Goal: Transaction & Acquisition: Download file/media

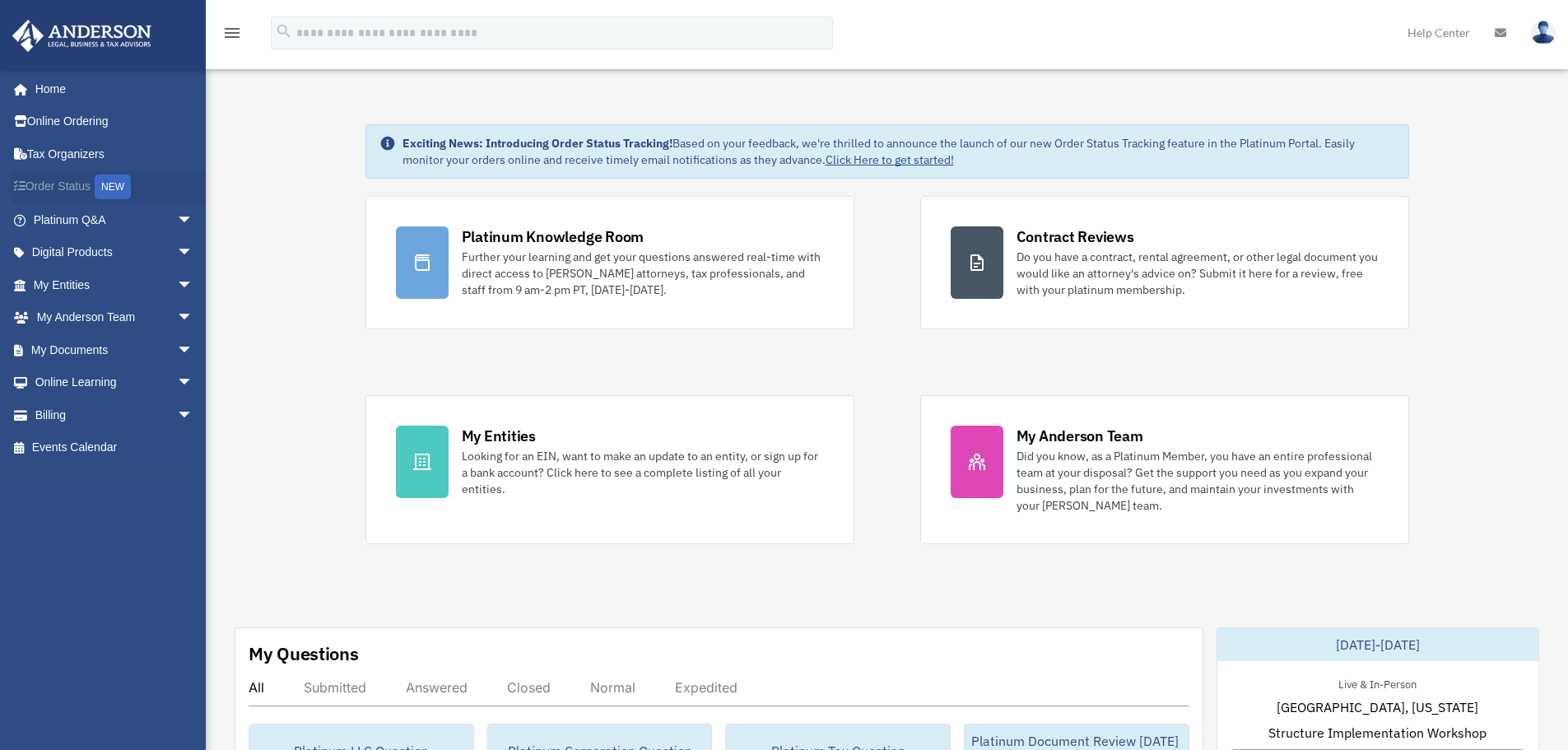
click at [78, 188] on link "Order Status NEW" at bounding box center [115, 188] width 207 height 34
click at [177, 348] on span "arrow_drop_down" at bounding box center [193, 350] width 33 height 34
click at [177, 316] on span "arrow_drop_down" at bounding box center [193, 318] width 33 height 34
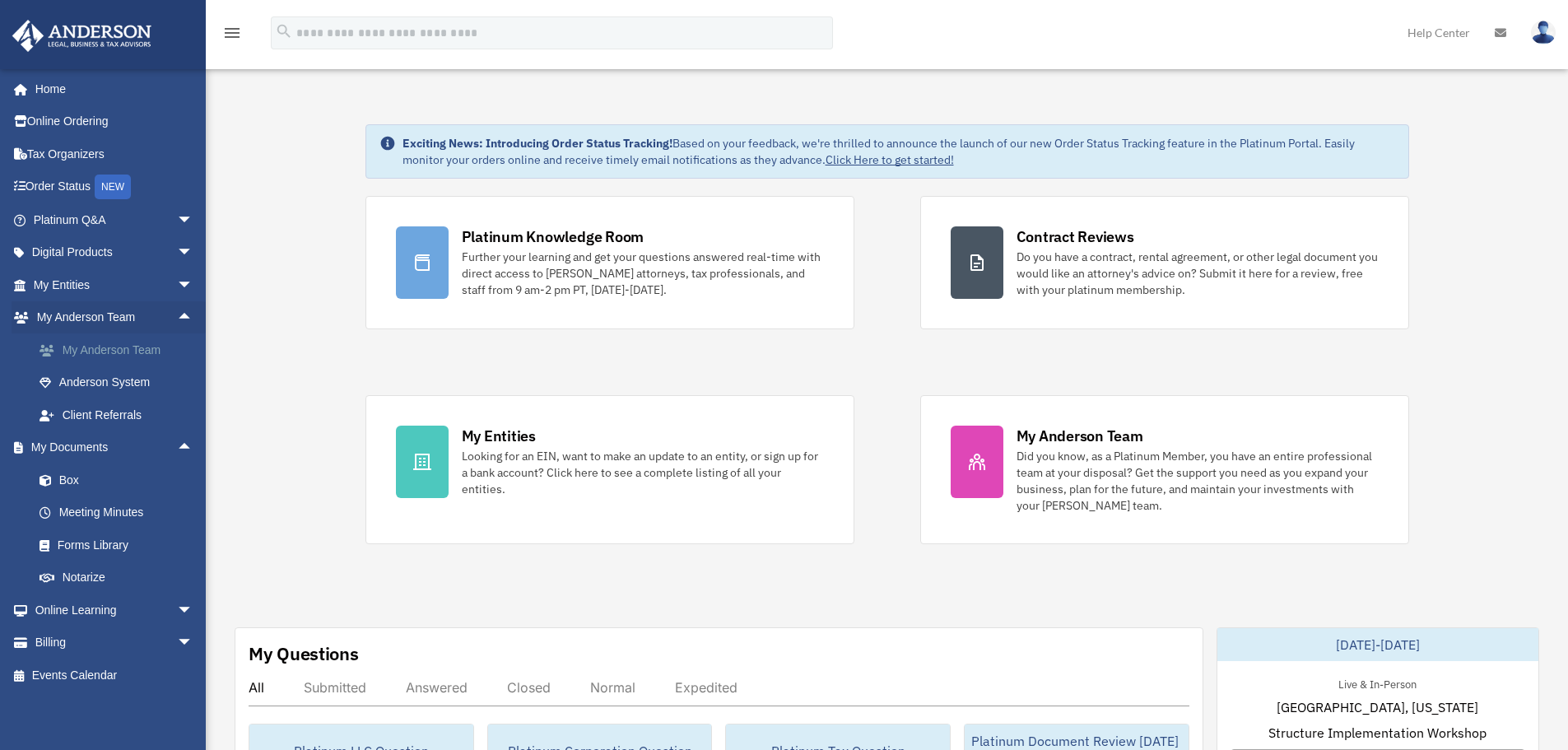
click at [133, 355] on link "My Anderson Team" at bounding box center [120, 349] width 195 height 33
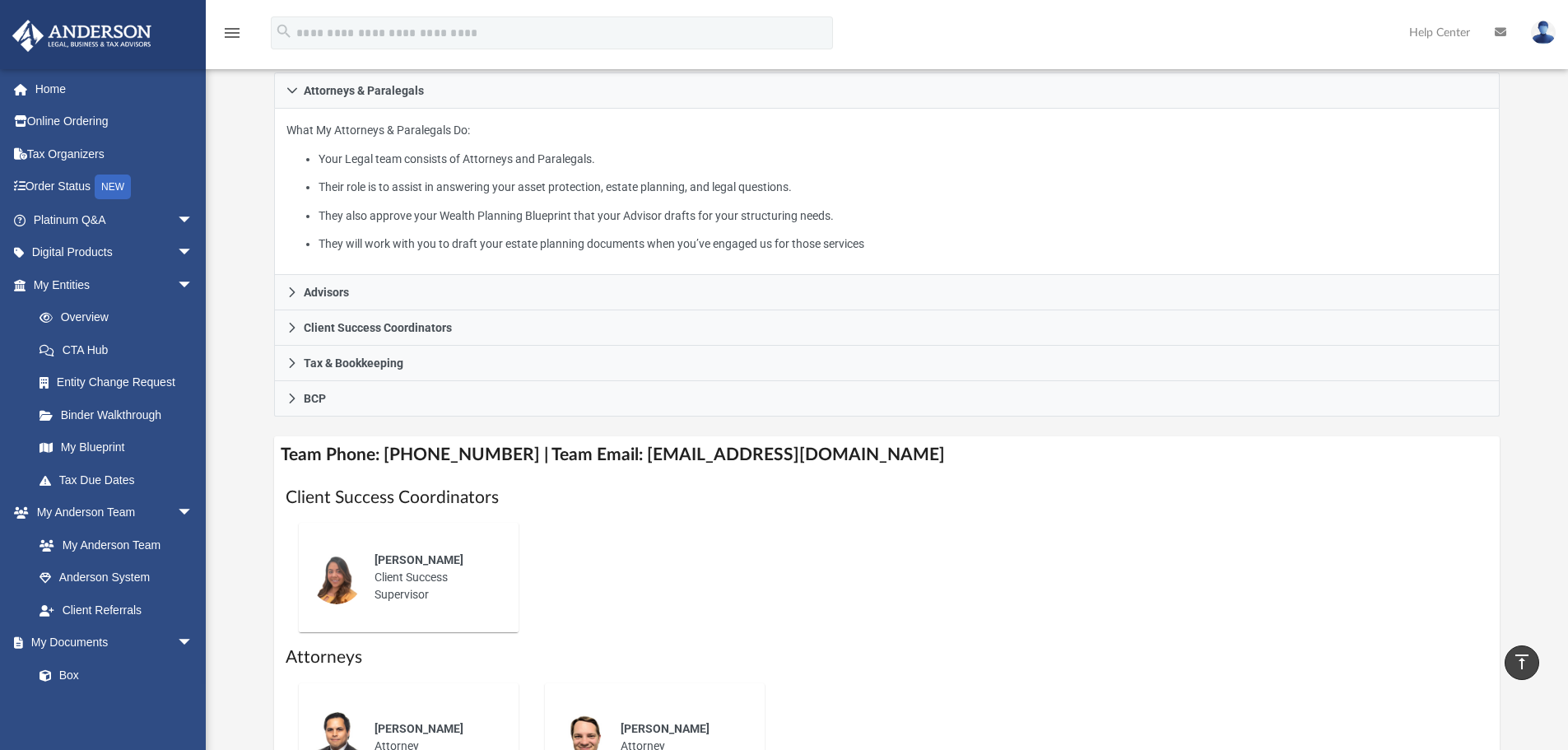
scroll to position [219, 0]
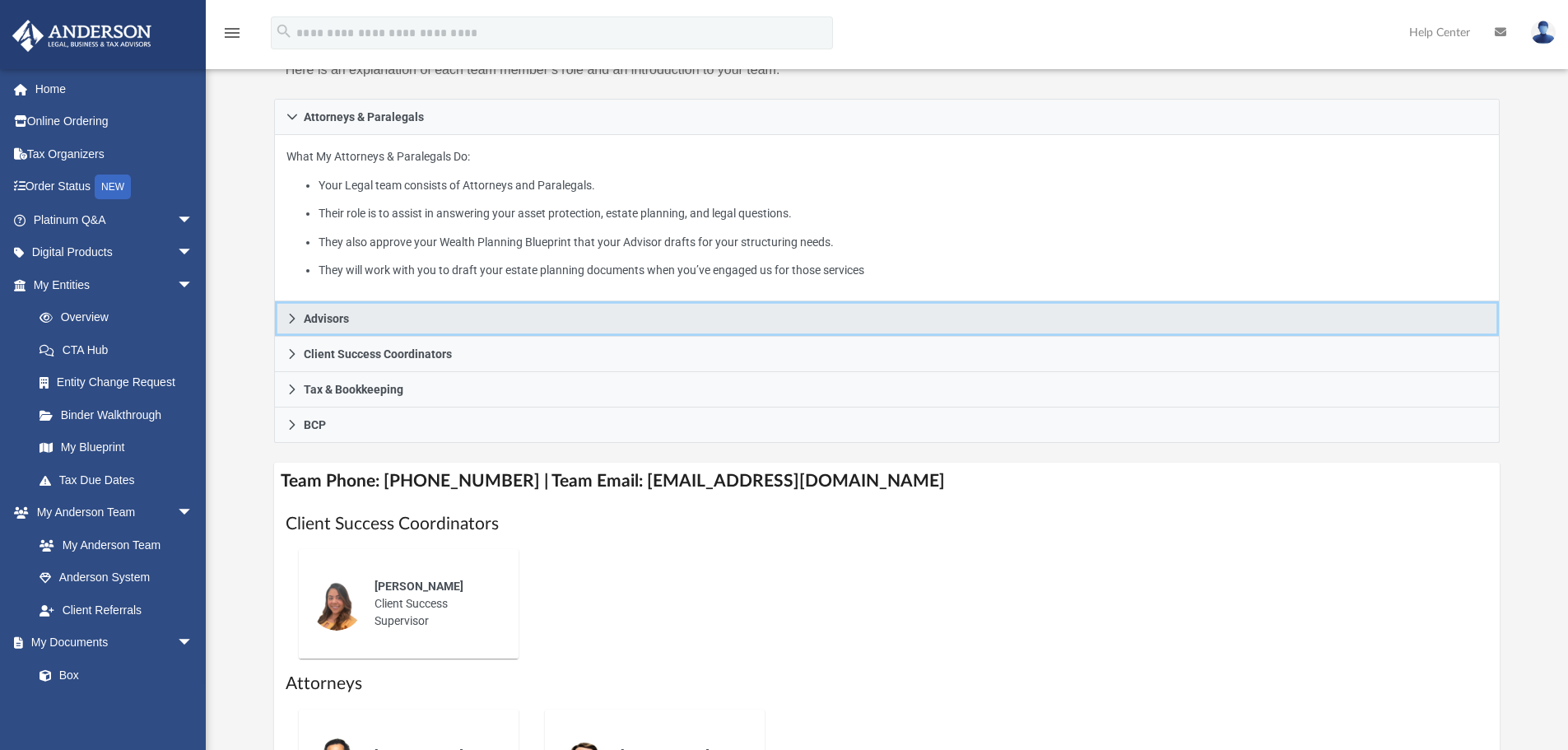
click at [363, 318] on link "Advisors" at bounding box center [887, 319] width 1226 height 35
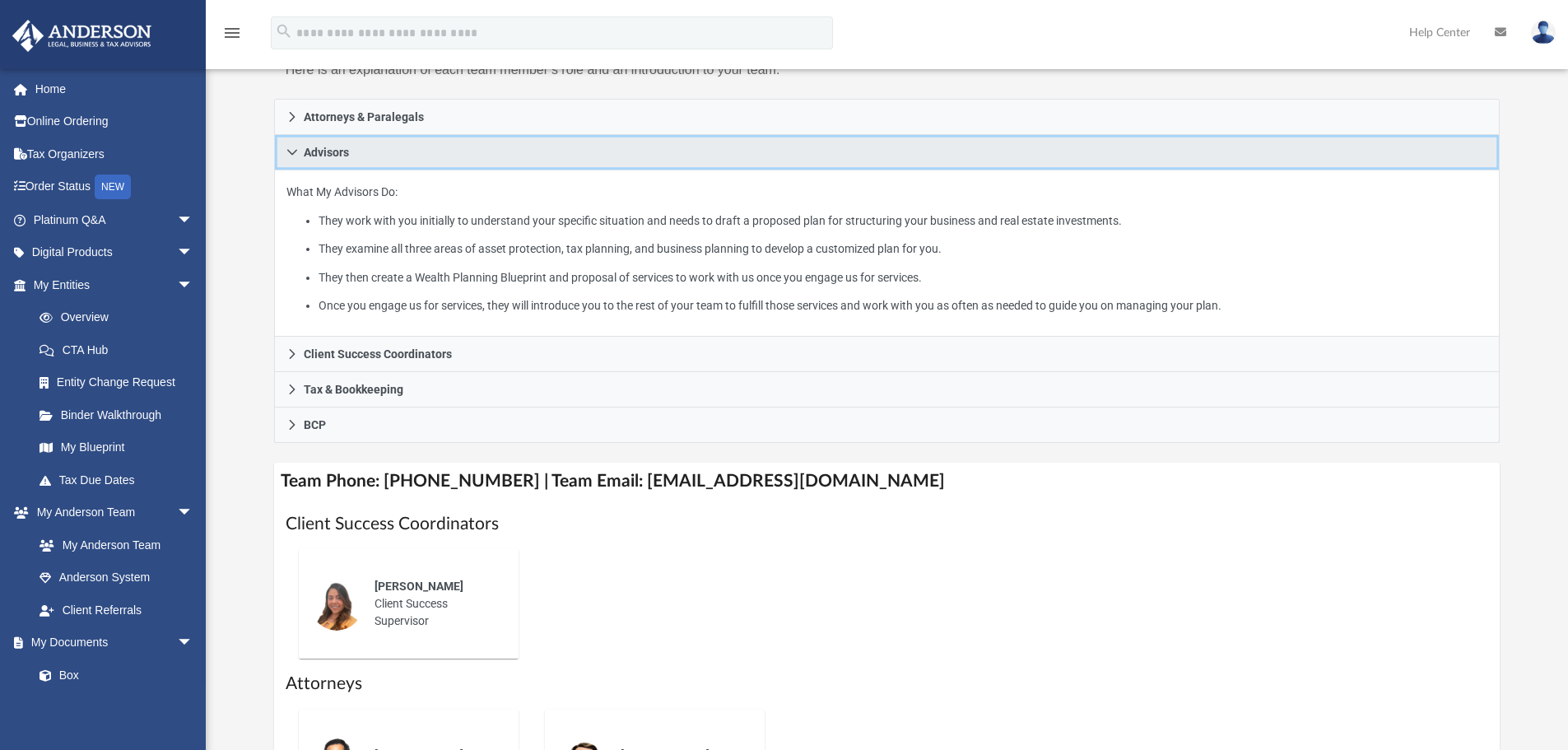
click at [422, 151] on link "Advisors" at bounding box center [887, 153] width 1226 height 35
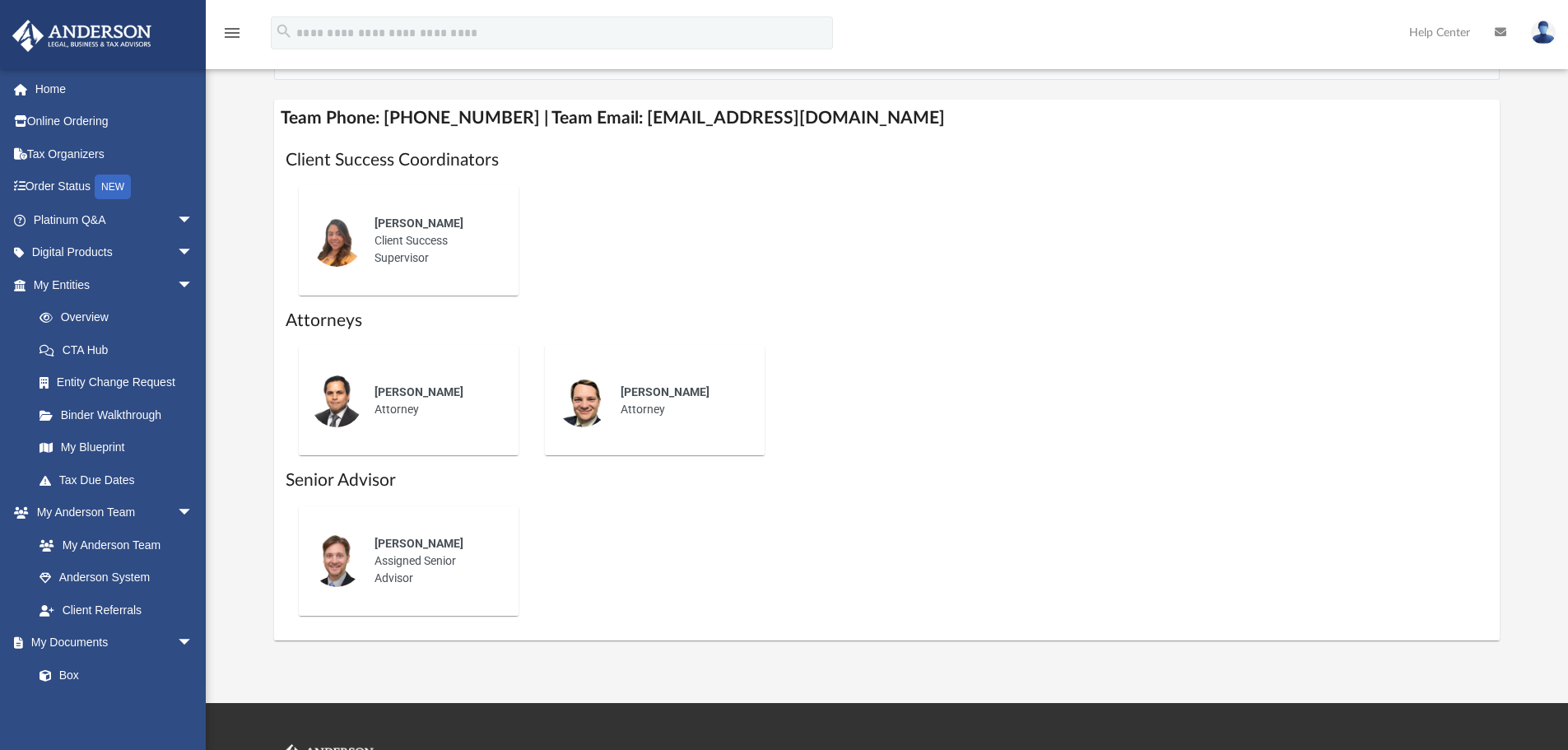
scroll to position [439, 0]
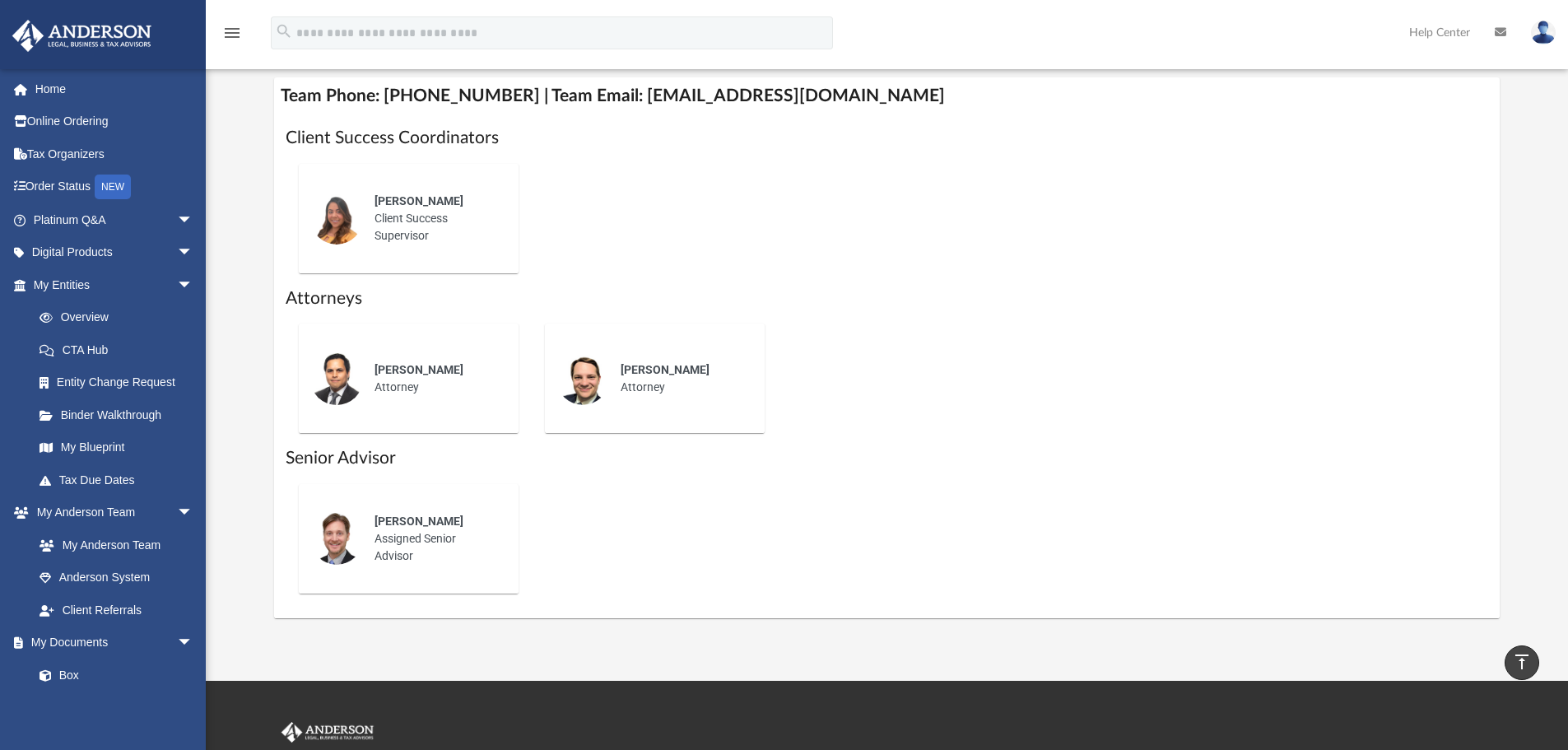
click at [1545, 34] on img at bounding box center [1543, 32] width 25 height 24
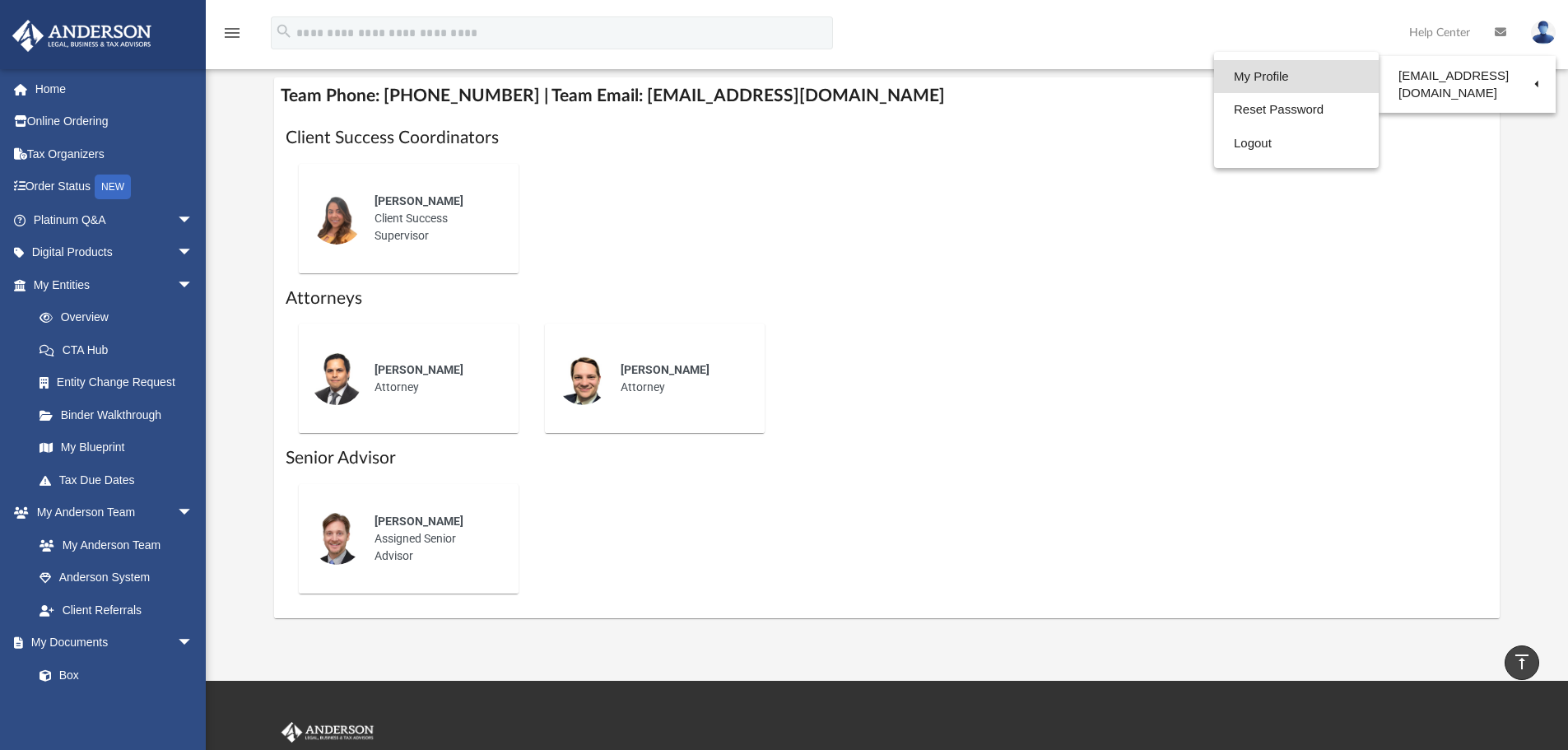
click at [1275, 78] on link "My Profile" at bounding box center [1296, 77] width 164 height 34
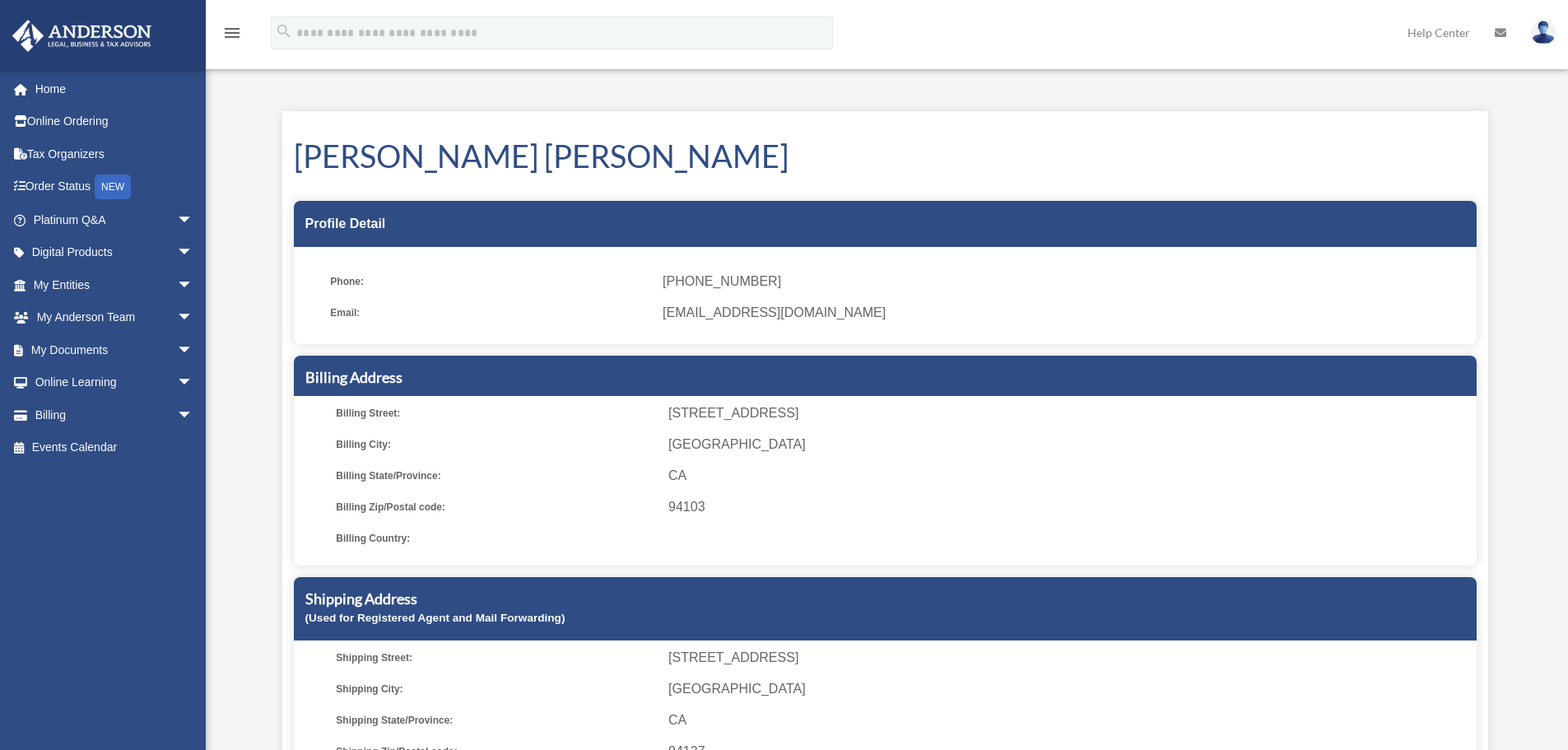
scroll to position [219, 0]
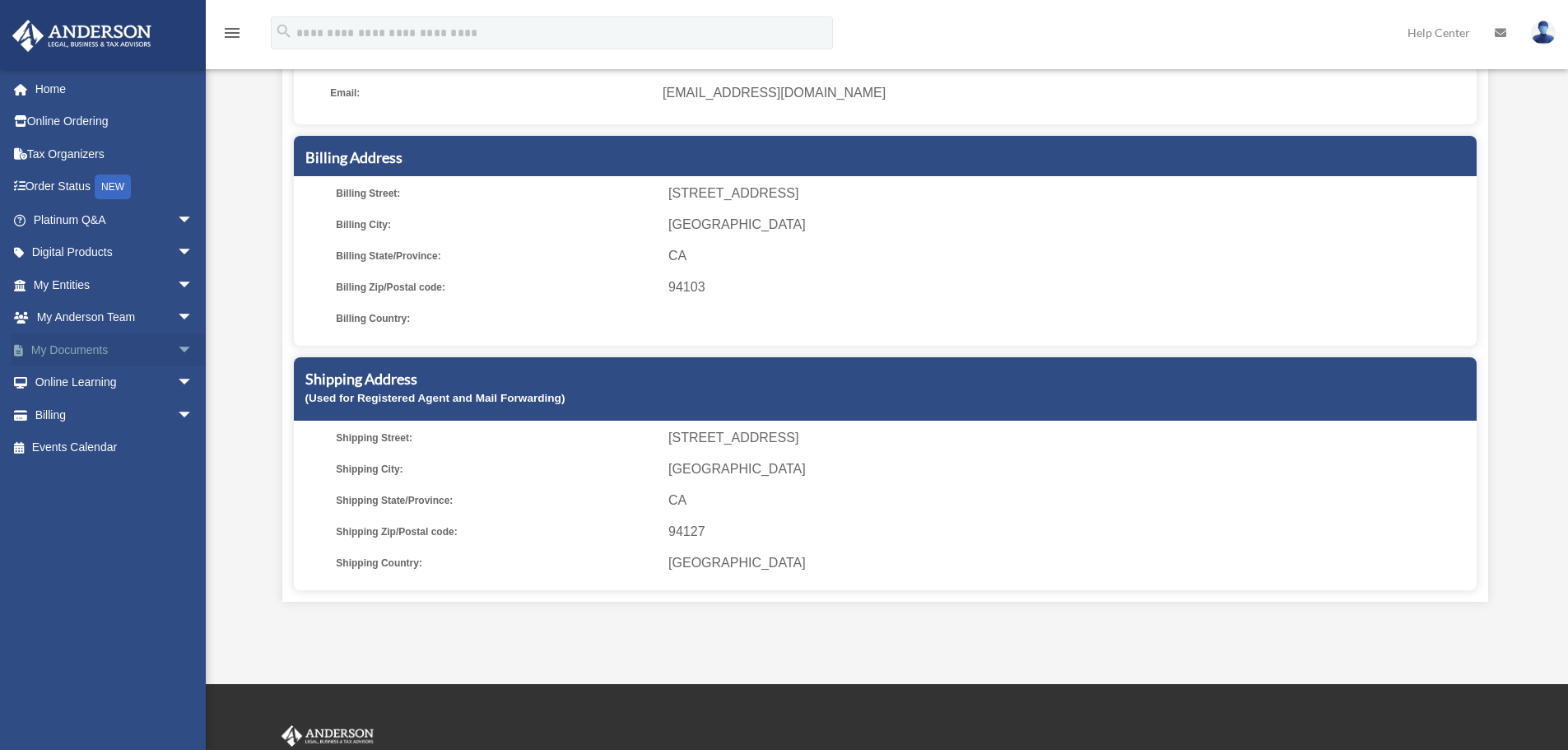
click at [177, 349] on span "arrow_drop_down" at bounding box center [193, 350] width 33 height 34
click at [112, 380] on link "Box" at bounding box center [120, 382] width 195 height 33
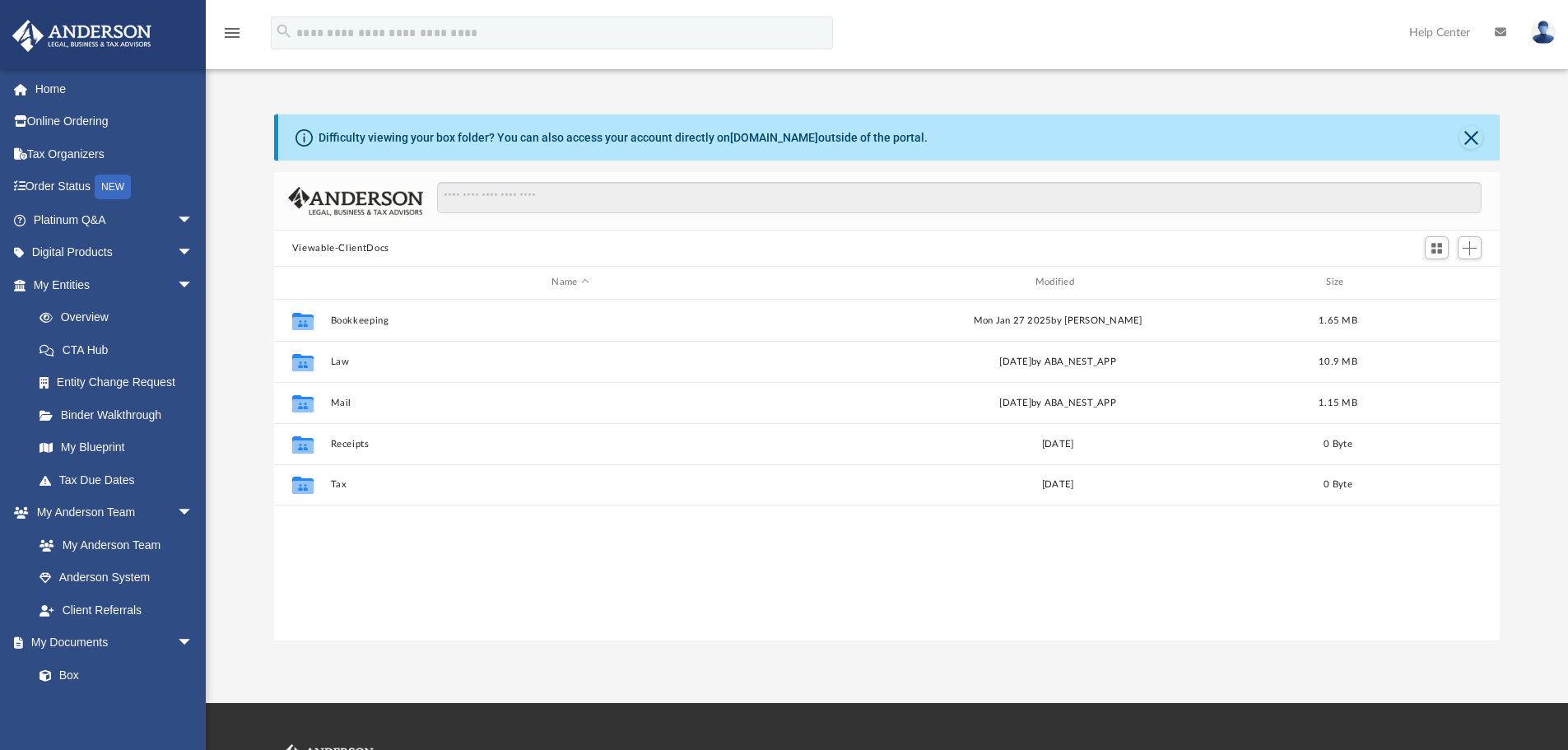
scroll to position [362, 1213]
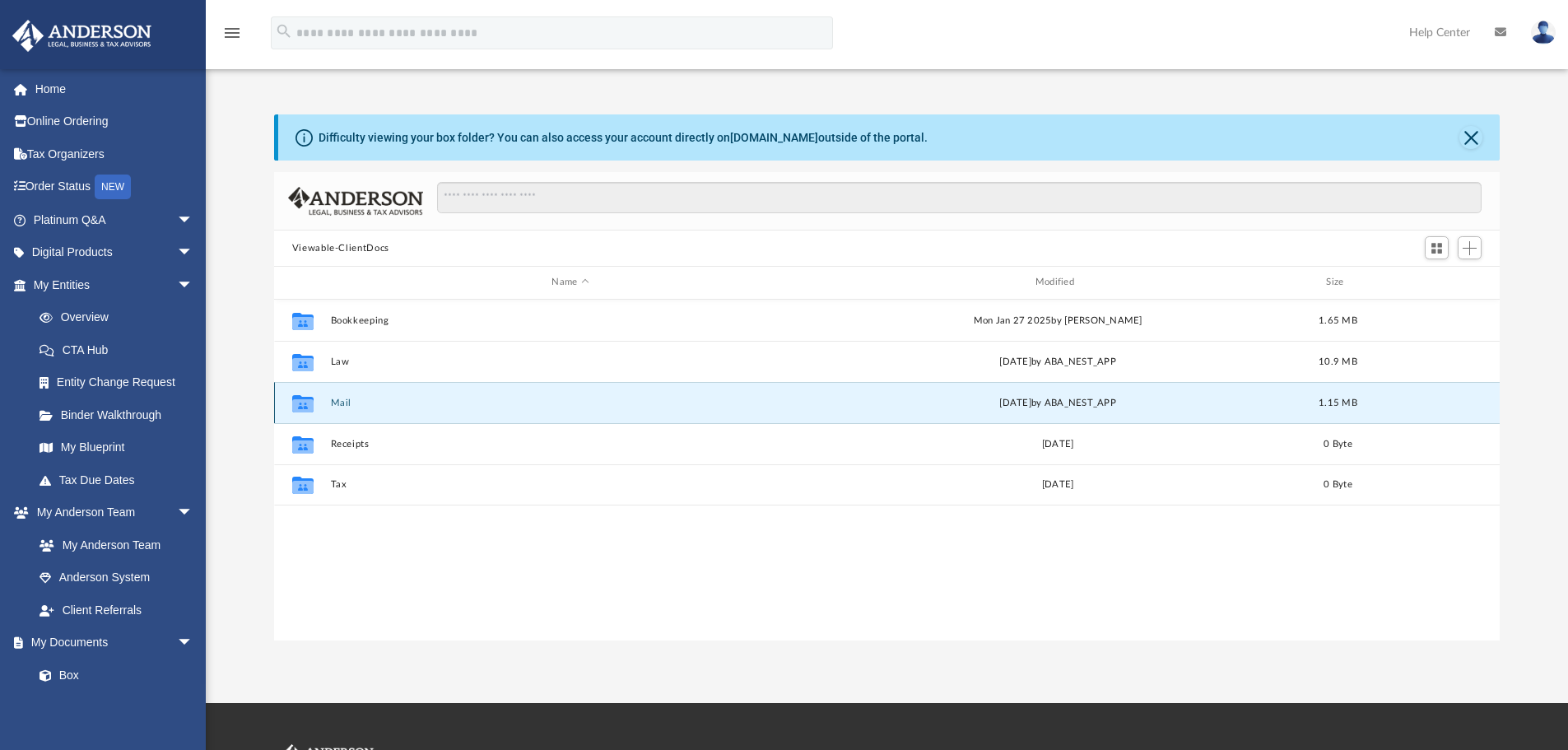
click at [341, 401] on button "Mail" at bounding box center [570, 402] width 479 height 11
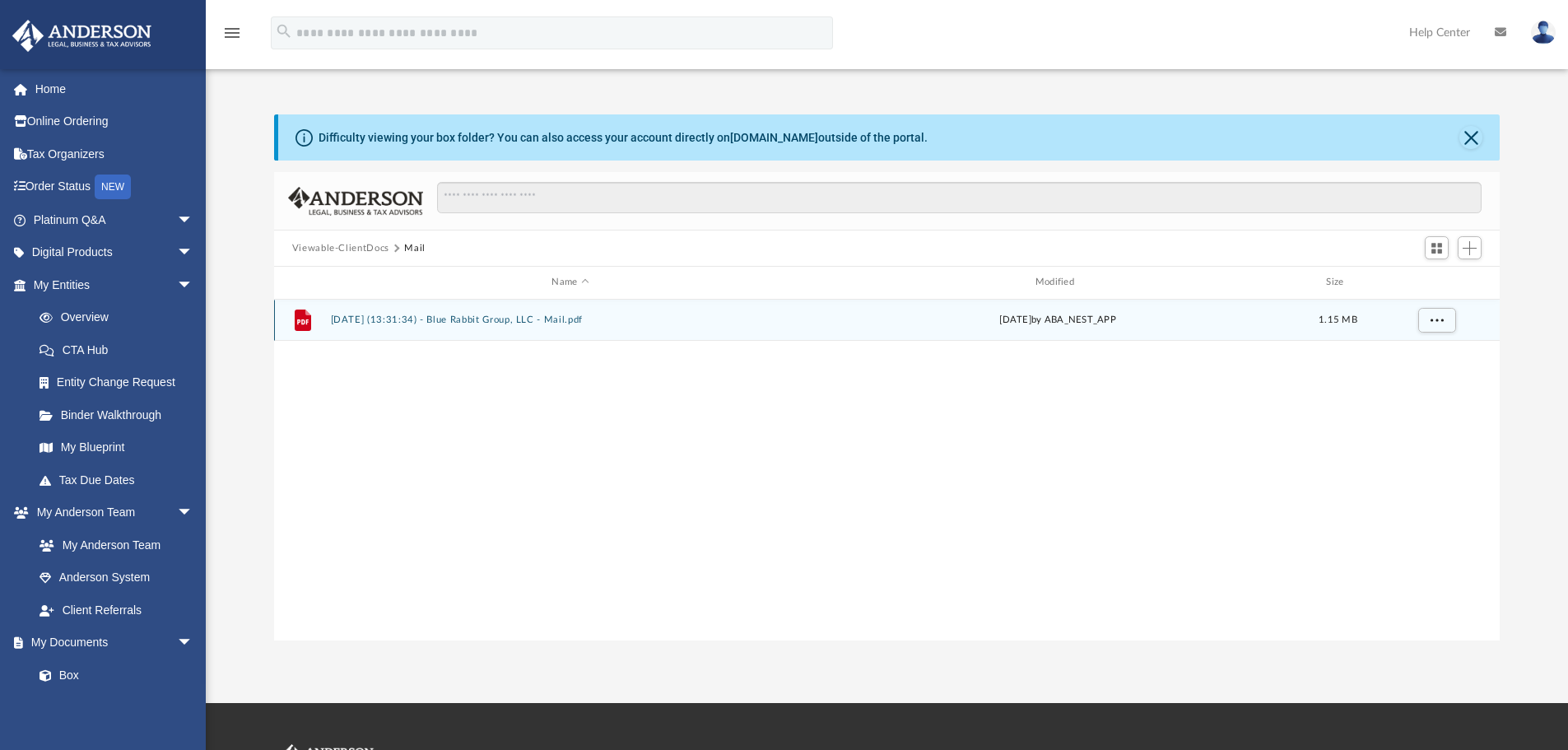
click at [467, 319] on button "2025.10.02 (13:31:34) - Blue Rabbit Group, LLC - Mail.pdf" at bounding box center [570, 319] width 479 height 11
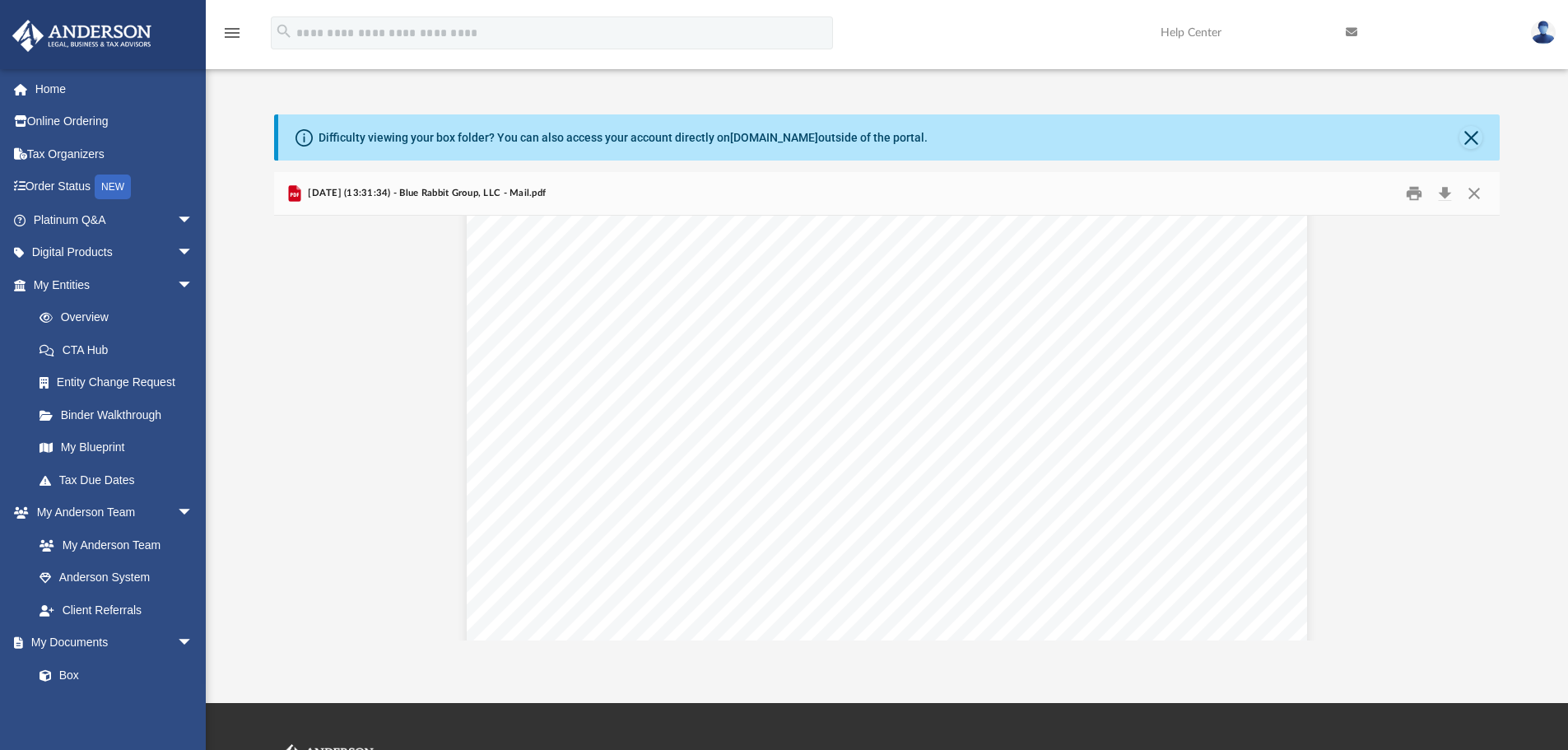
scroll to position [0, 0]
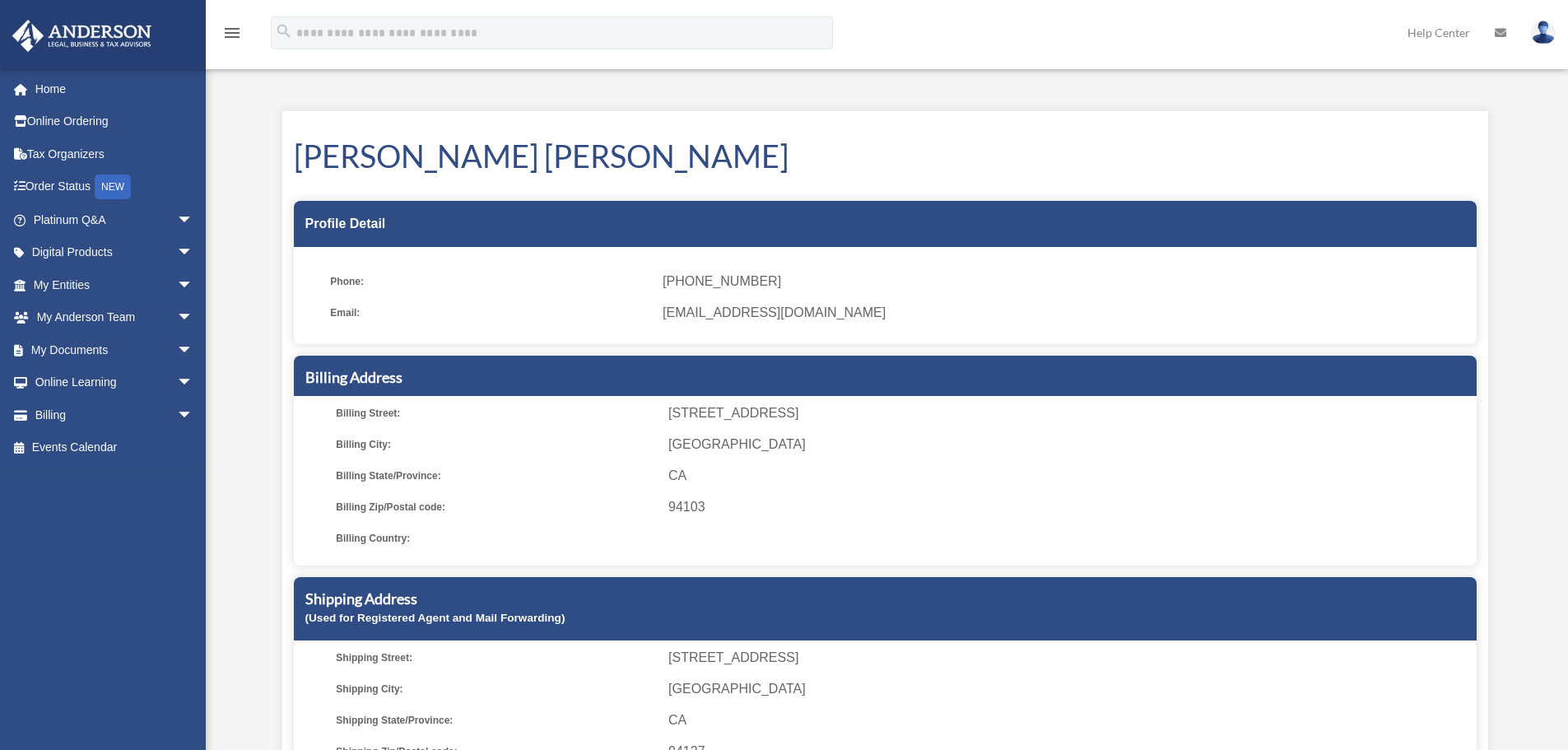
scroll to position [204, 0]
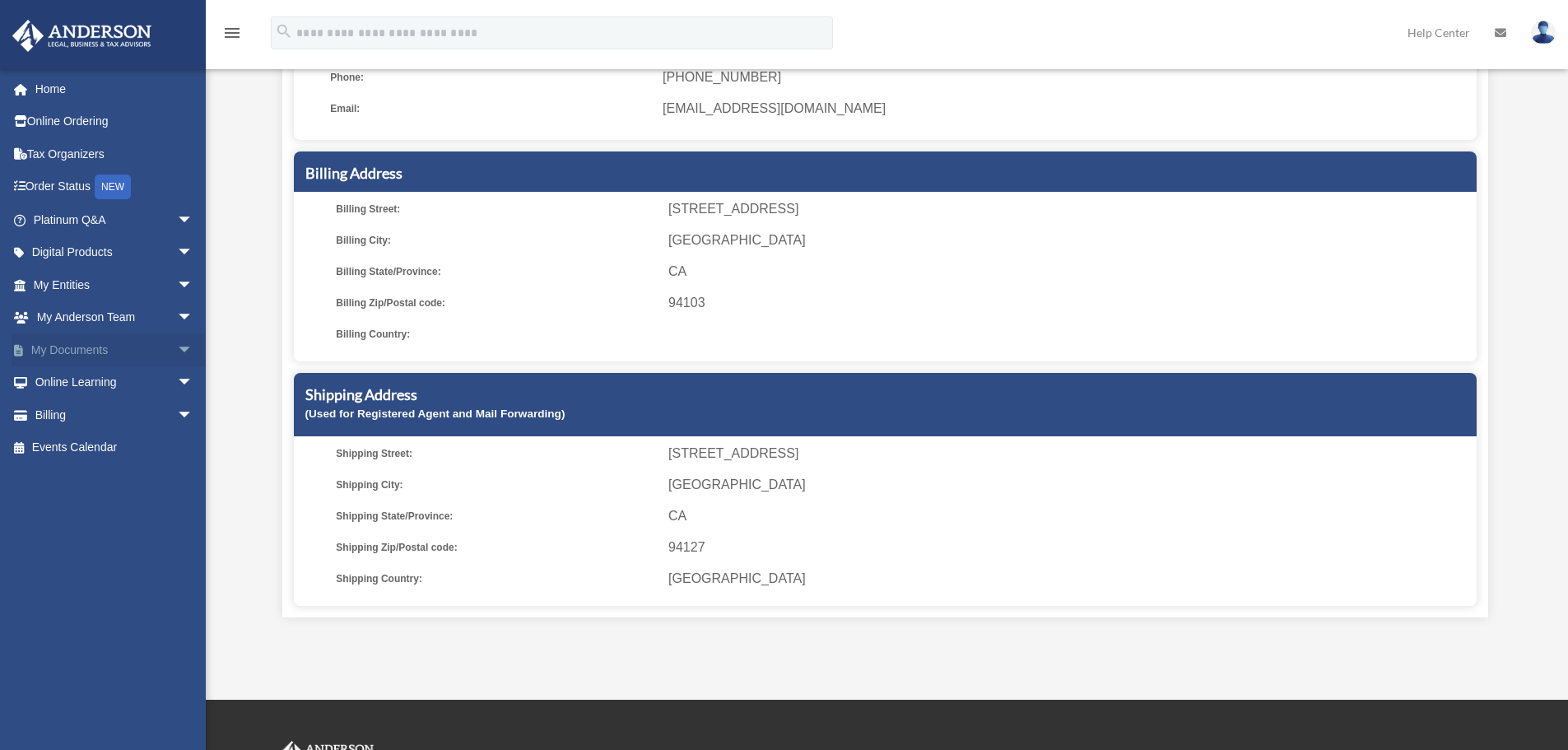
click at [177, 348] on span "arrow_drop_down" at bounding box center [193, 350] width 33 height 34
click at [142, 381] on link "Box" at bounding box center [120, 382] width 195 height 33
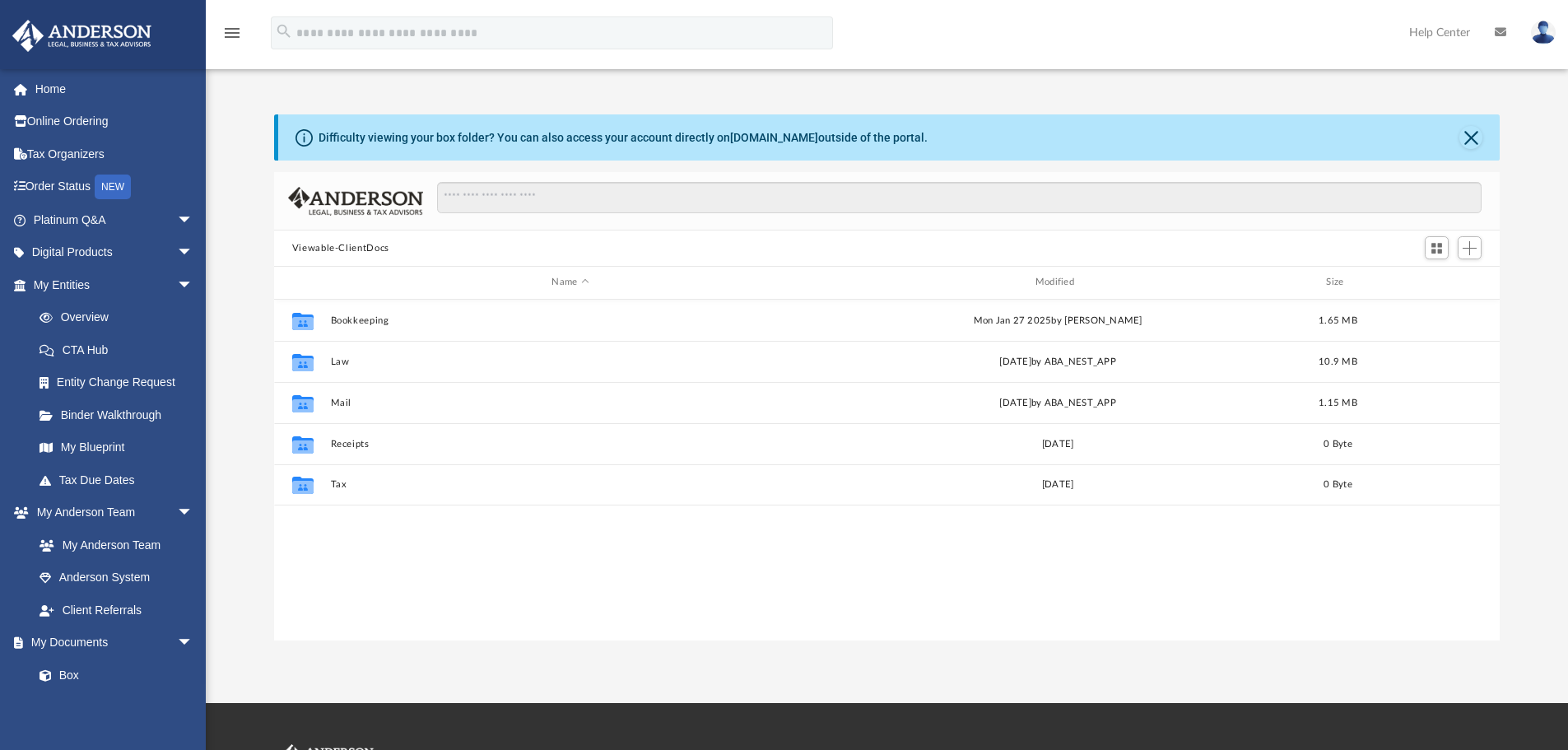
scroll to position [362, 1213]
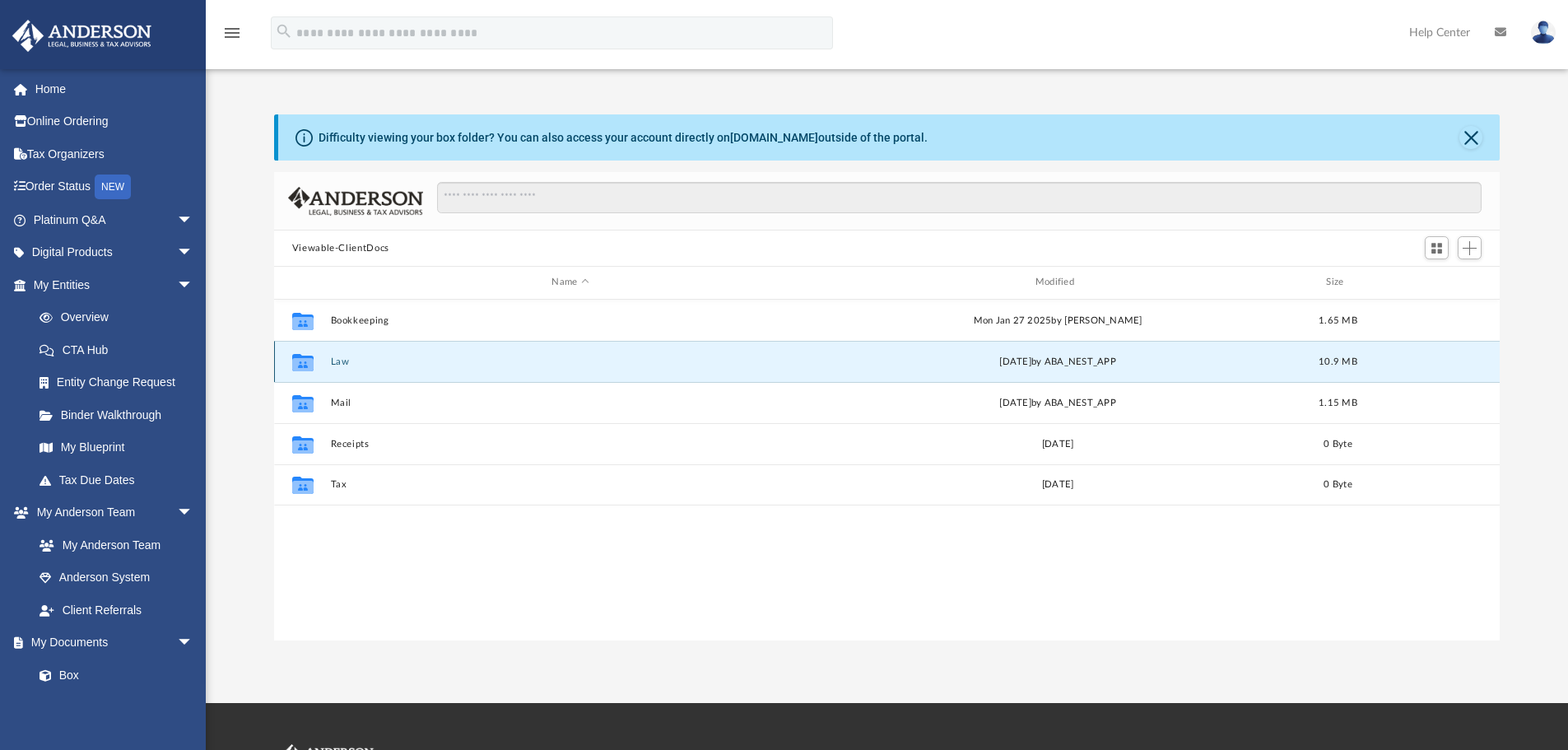
click at [337, 363] on button "Law" at bounding box center [570, 362] width 479 height 11
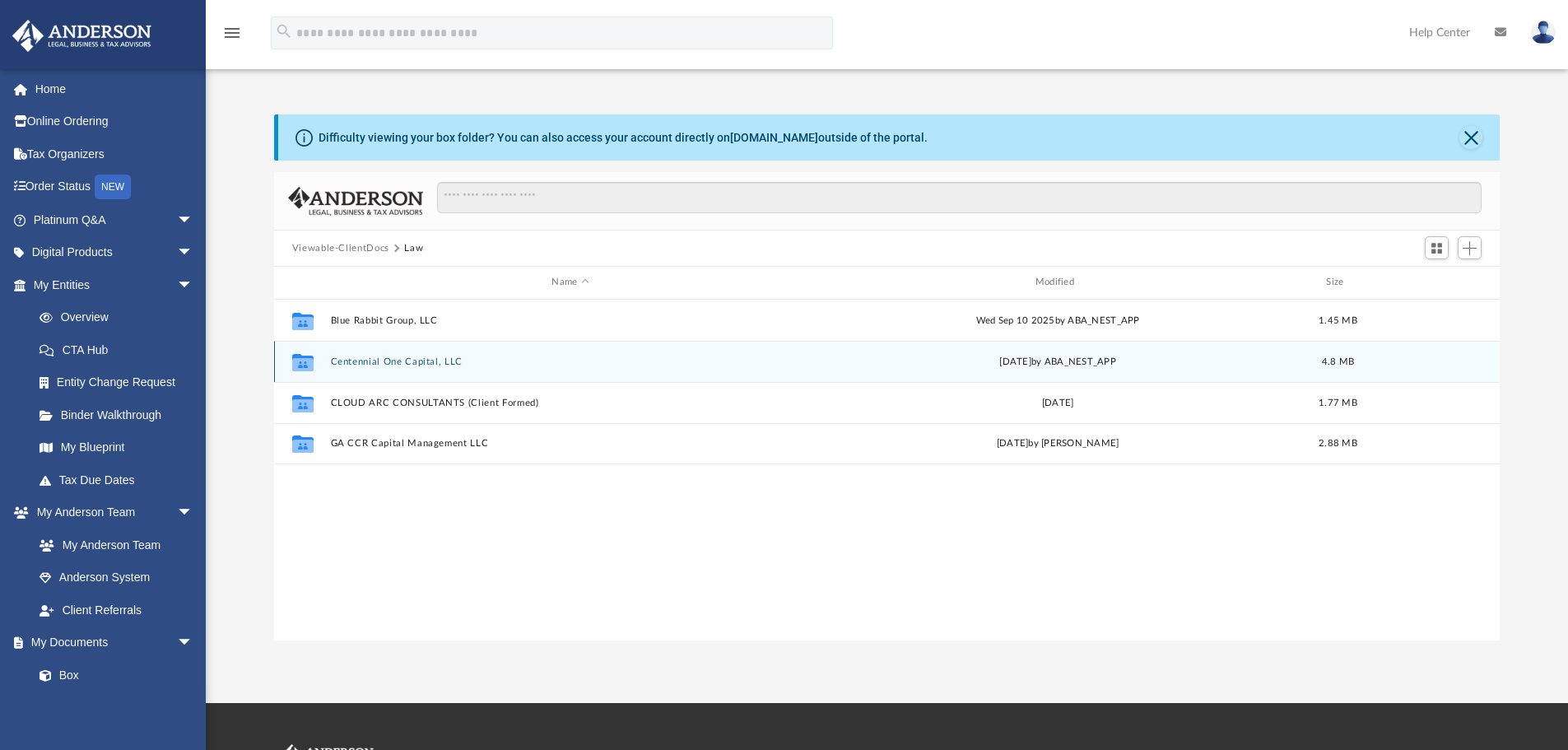
click at [438, 360] on button "Centennial One Capital, LLC" at bounding box center [570, 362] width 479 height 11
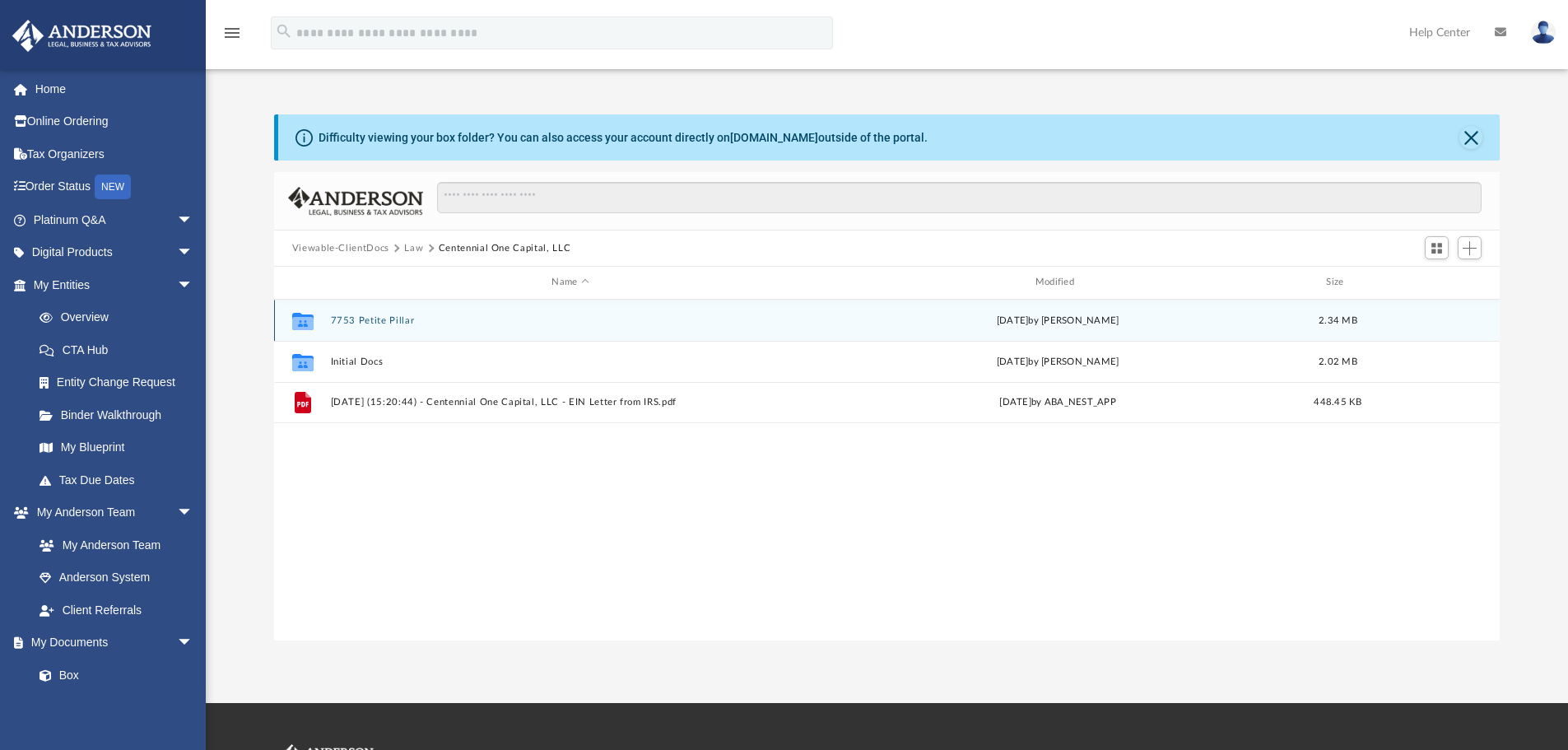
click at [390, 319] on button "7753 Petite Pillar" at bounding box center [570, 320] width 479 height 11
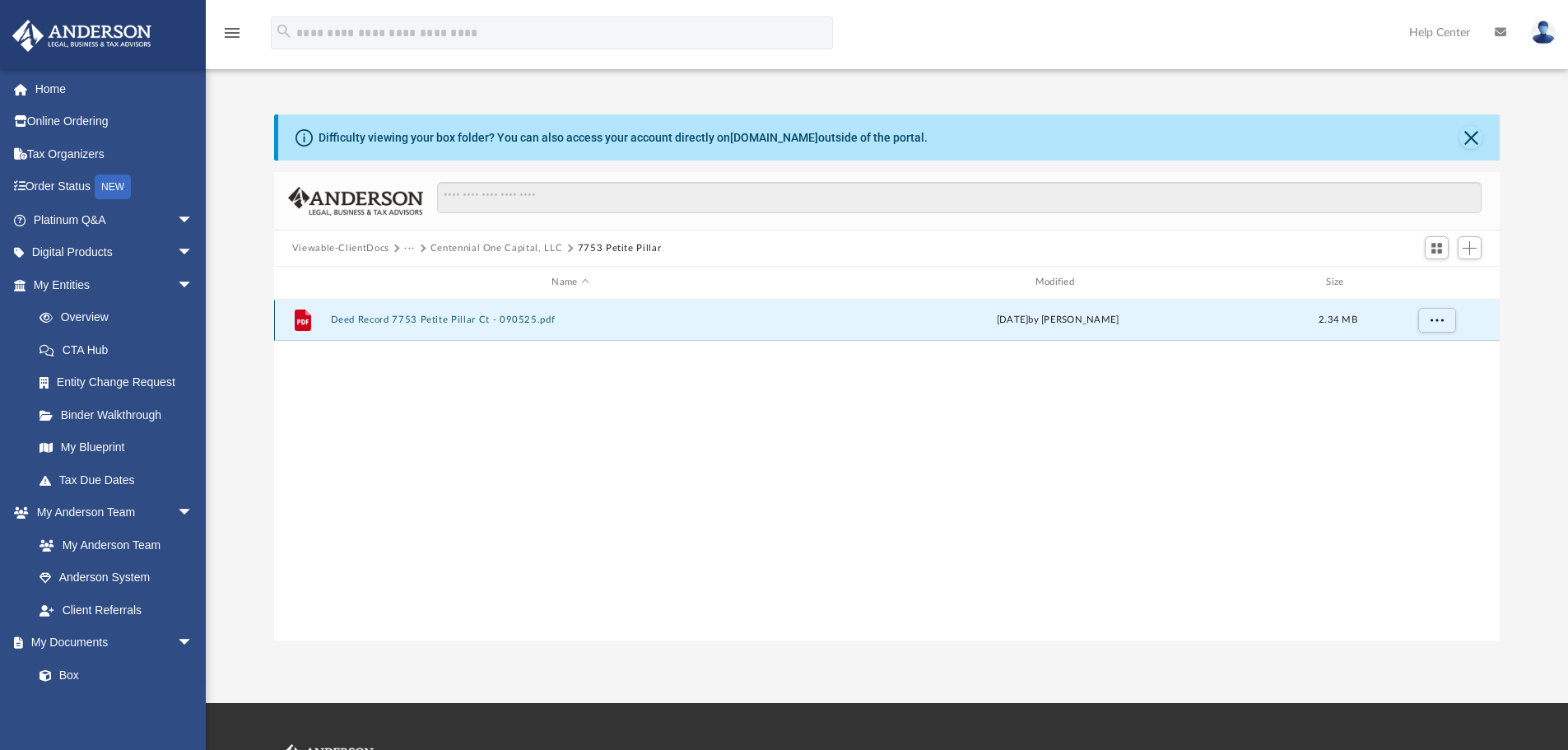
click at [498, 321] on button "Deed Record 7753 Petite Pillar Ct - 090525.pdf" at bounding box center [570, 319] width 479 height 11
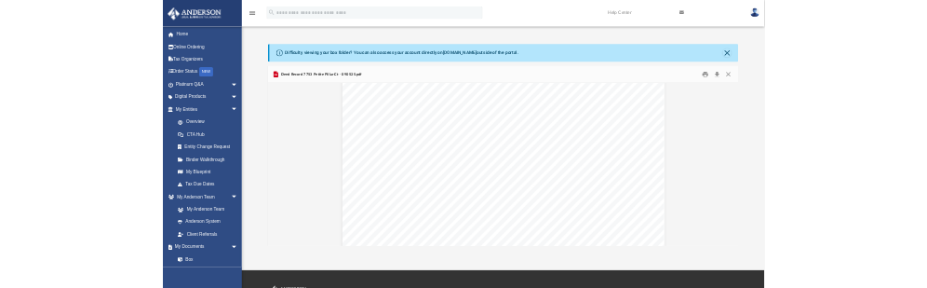
scroll to position [0, 0]
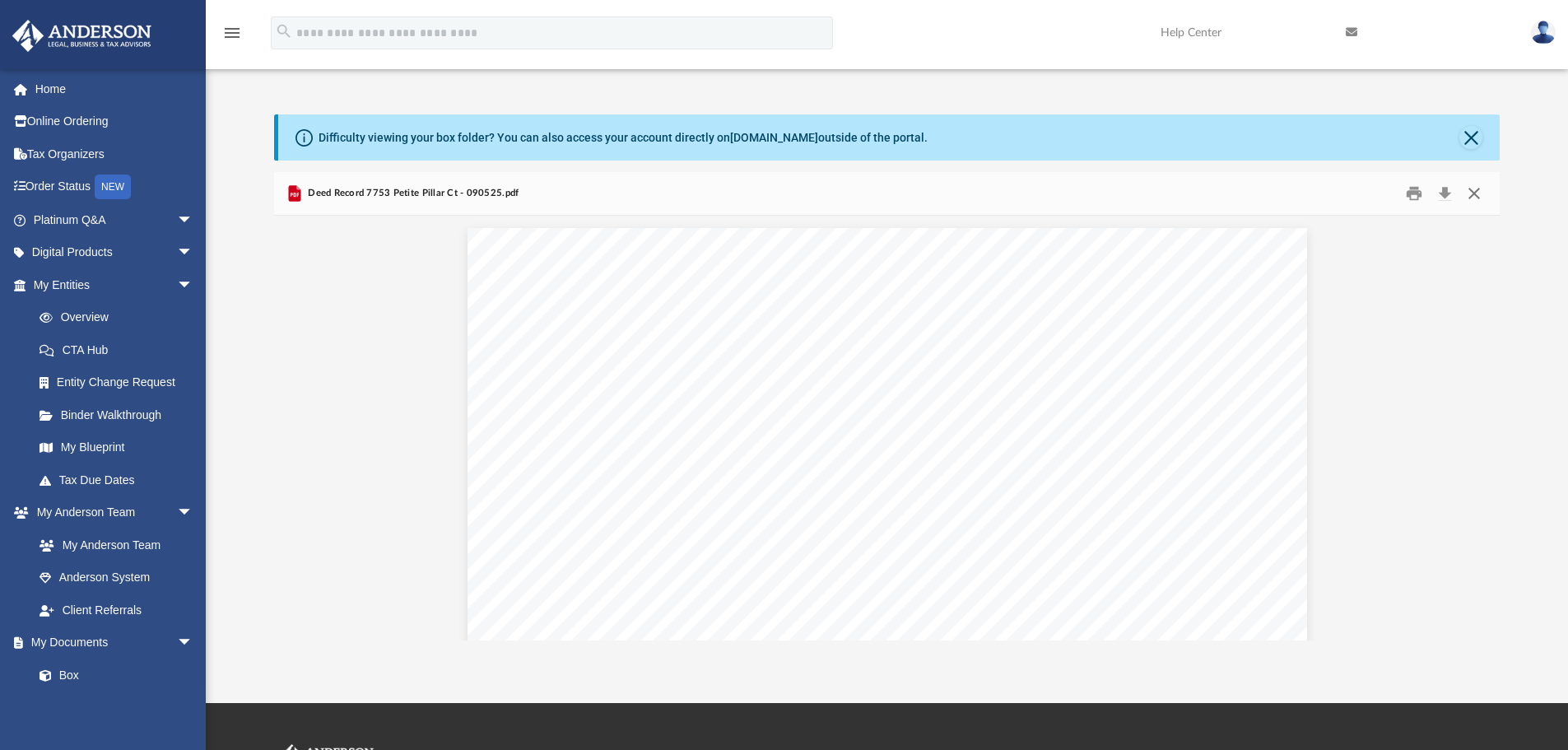
click at [1482, 188] on button "Close" at bounding box center [1473, 194] width 29 height 26
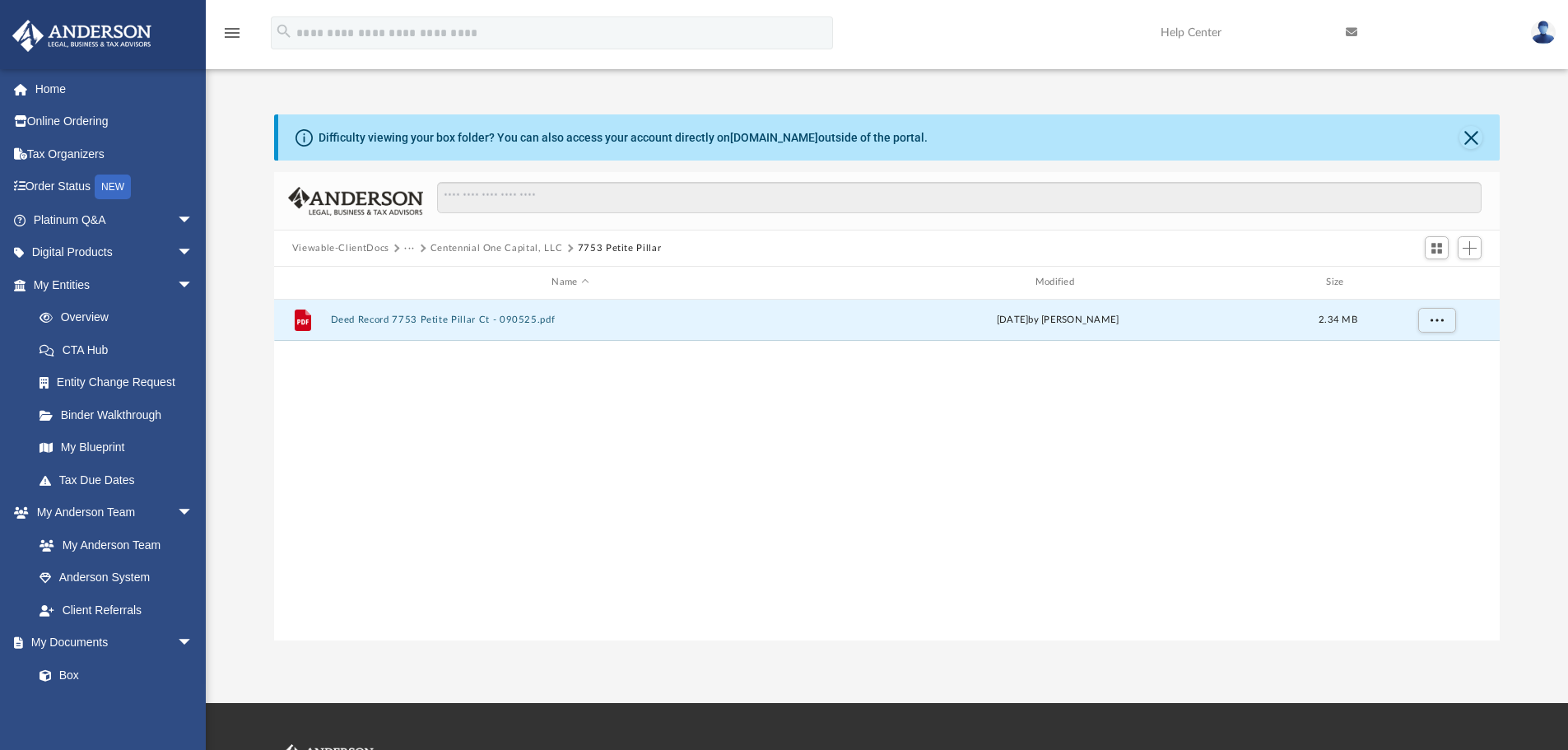
click at [406, 248] on button "···" at bounding box center [409, 249] width 11 height 15
click at [484, 242] on button "Centennial One Capital, LLC" at bounding box center [497, 249] width 133 height 15
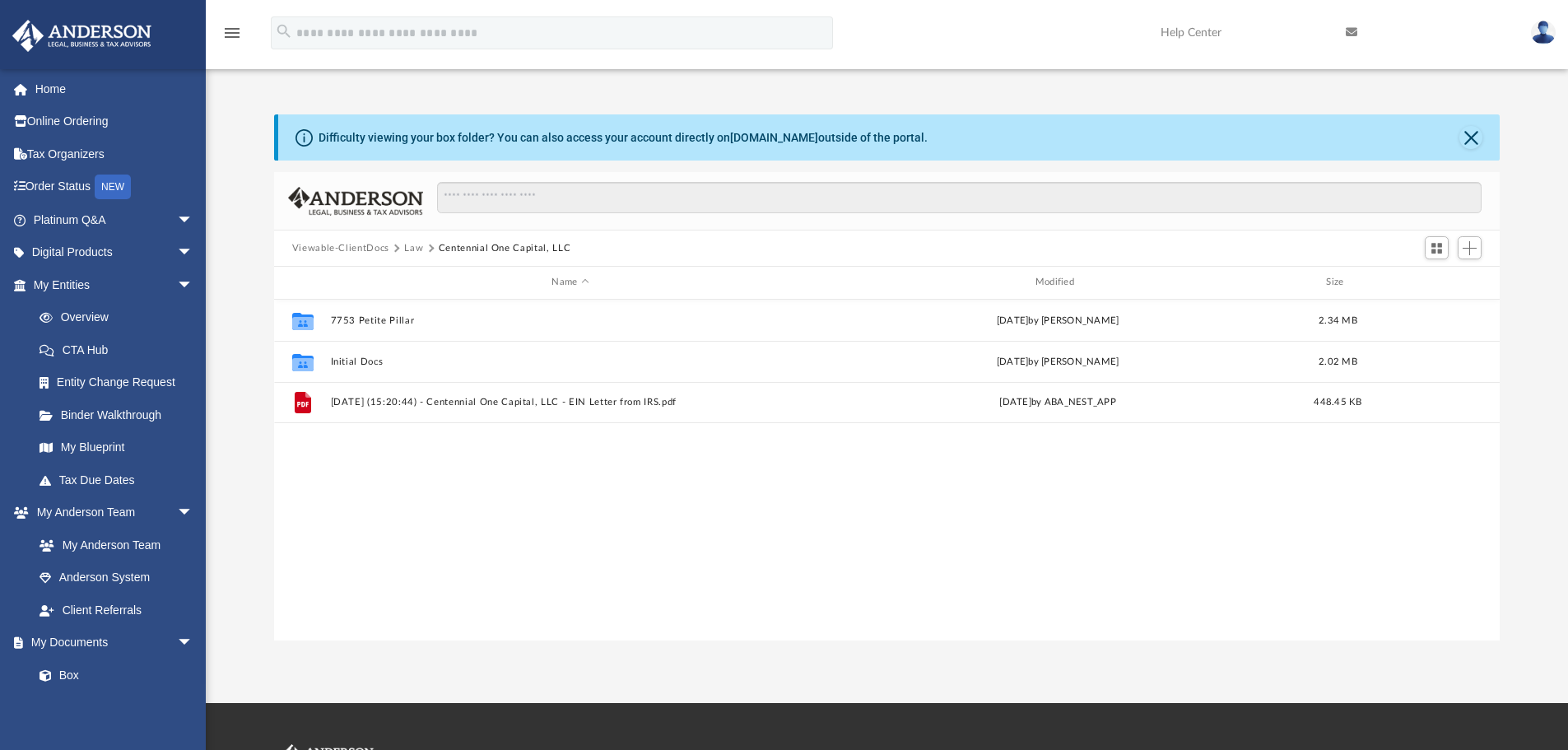
click at [411, 244] on button "Law" at bounding box center [413, 249] width 19 height 15
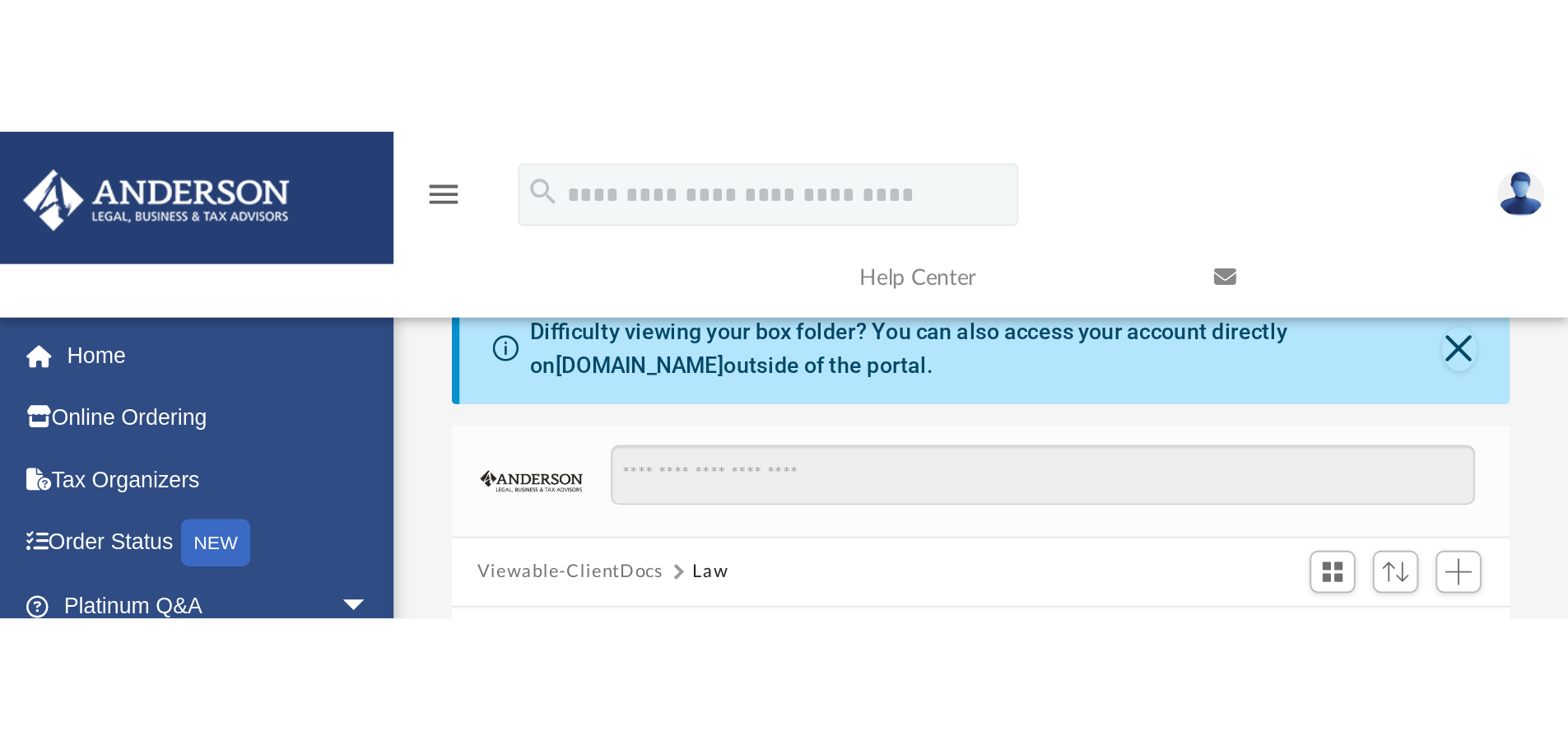
scroll to position [362, 1213]
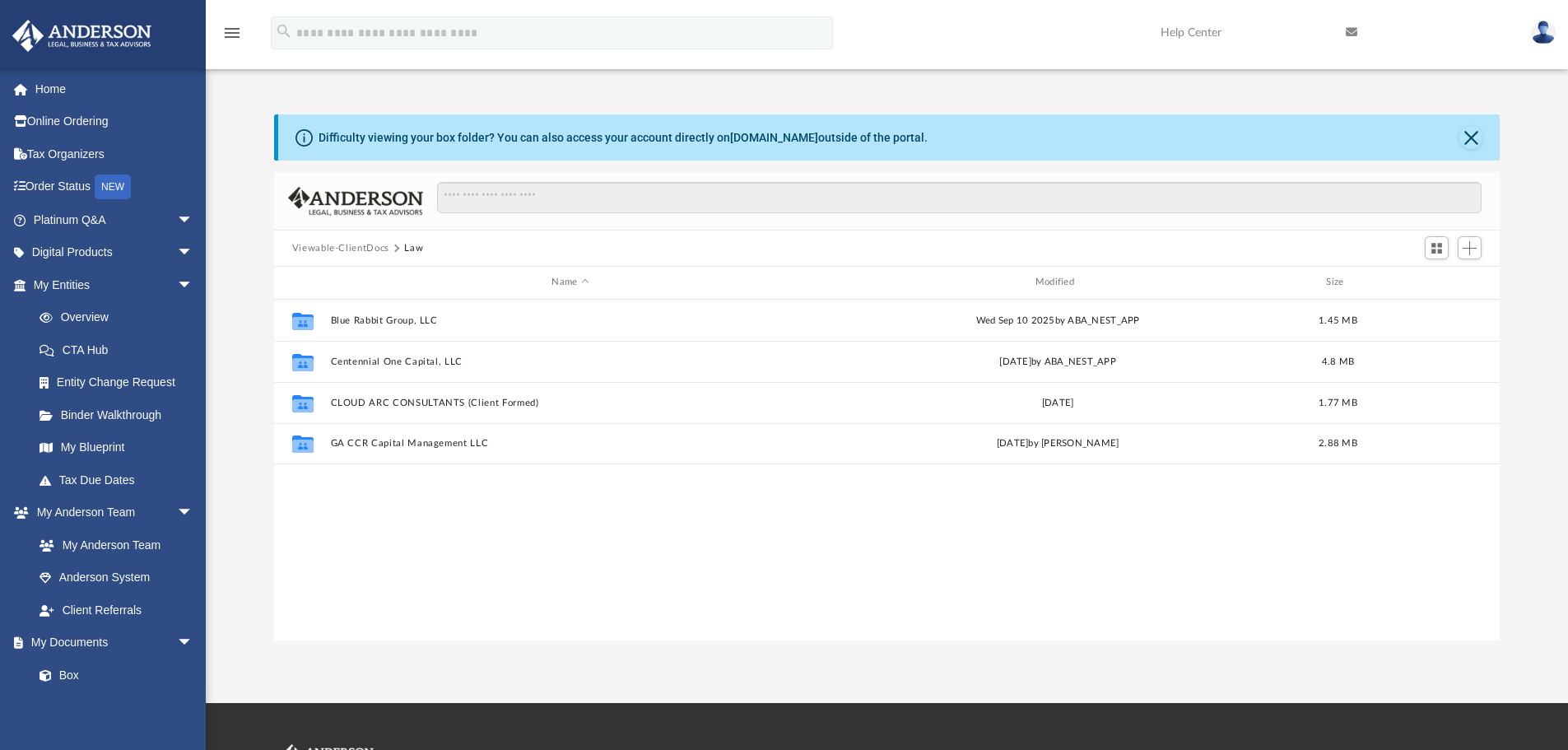
click at [1542, 33] on img at bounding box center [1543, 32] width 25 height 24
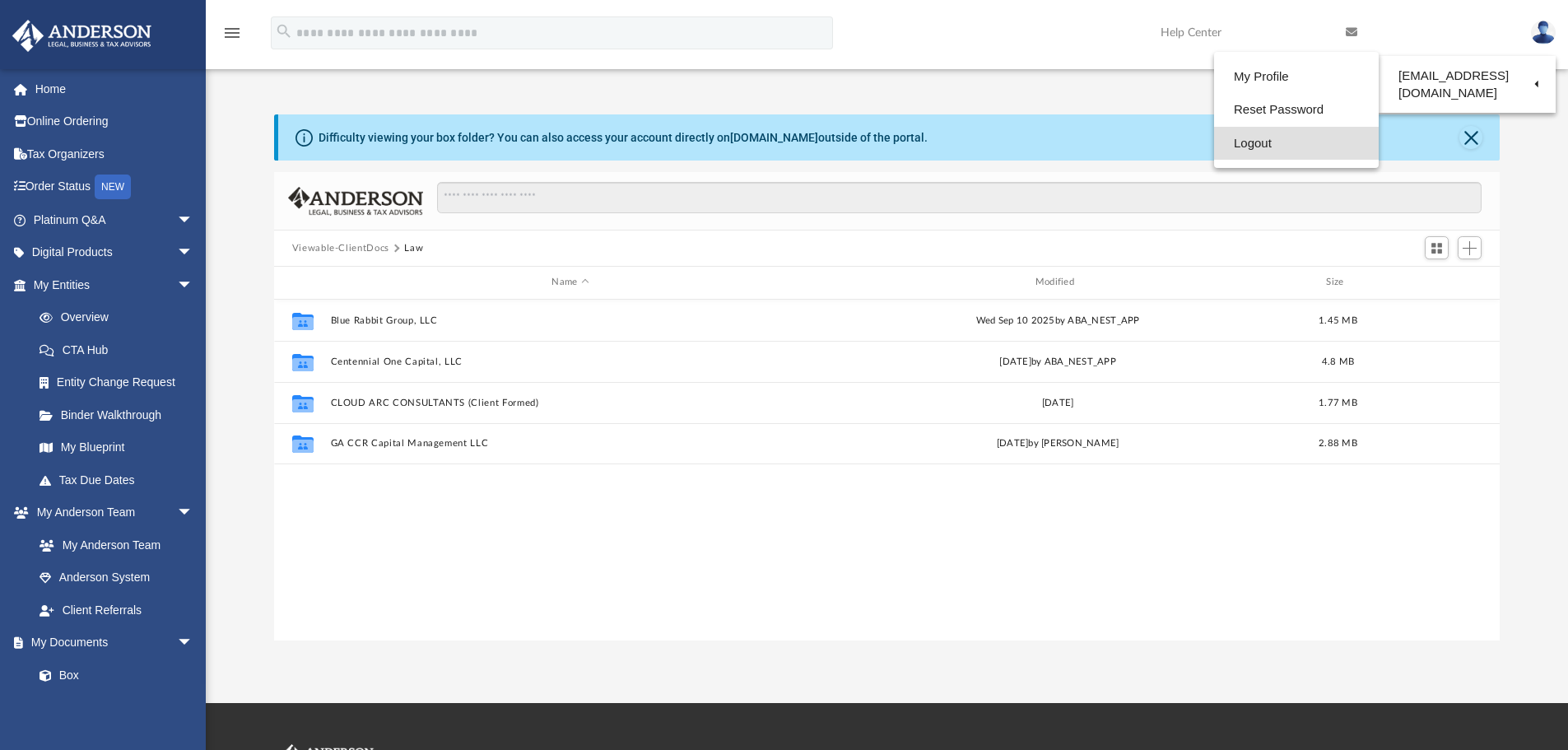
click at [1262, 148] on link "Logout" at bounding box center [1296, 143] width 164 height 34
